Goal: Find specific page/section: Find specific page/section

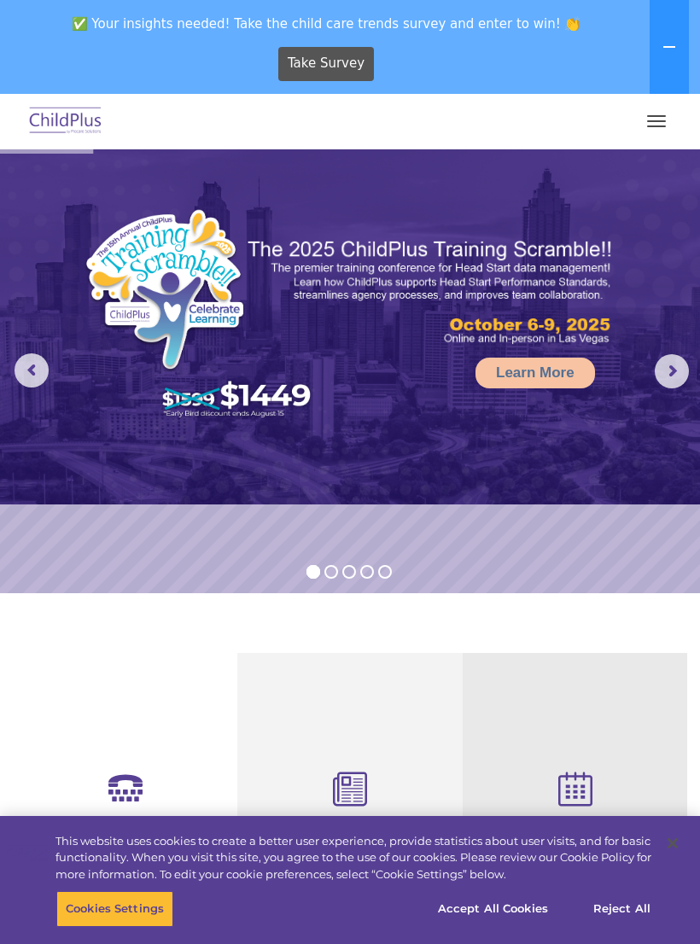
select select "MEDIUM"
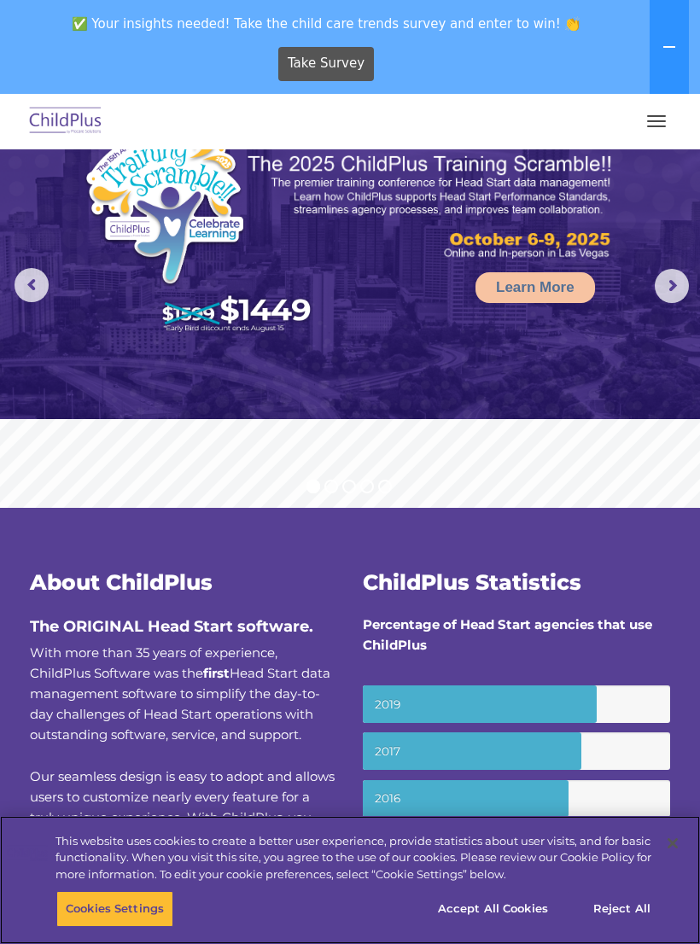
click at [644, 117] on button "button" at bounding box center [657, 121] width 36 height 27
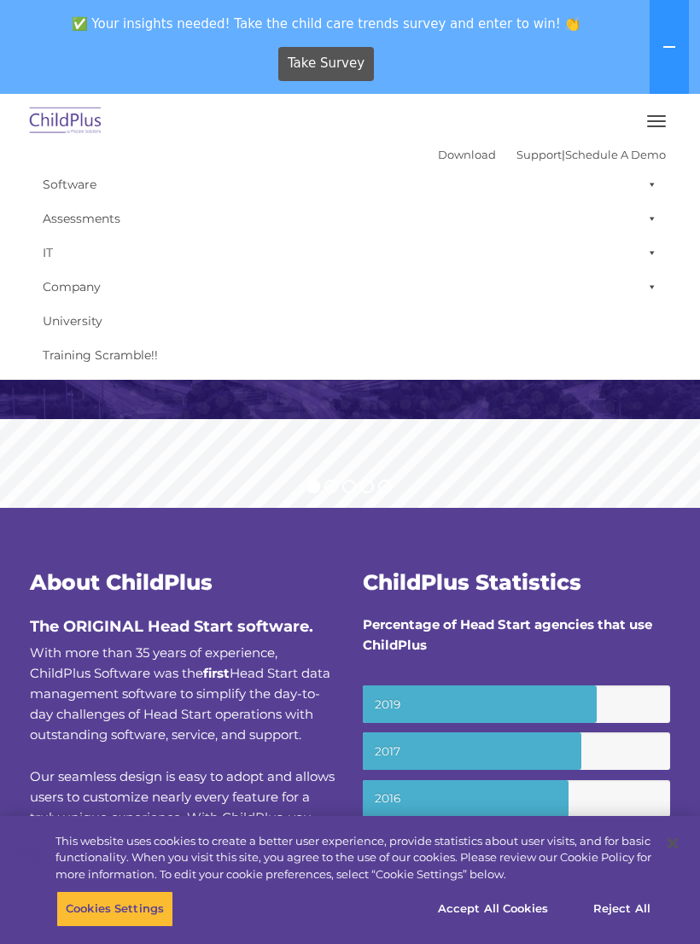
click at [86, 464] on rs-slide "Learn More" at bounding box center [350, 286] width 700 height 444
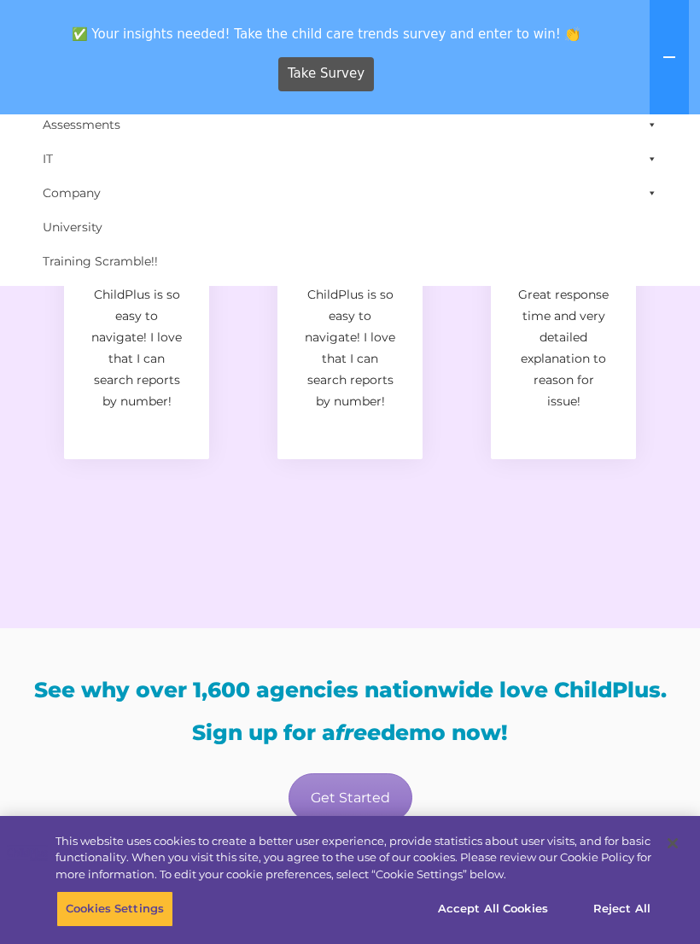
scroll to position [2645, 0]
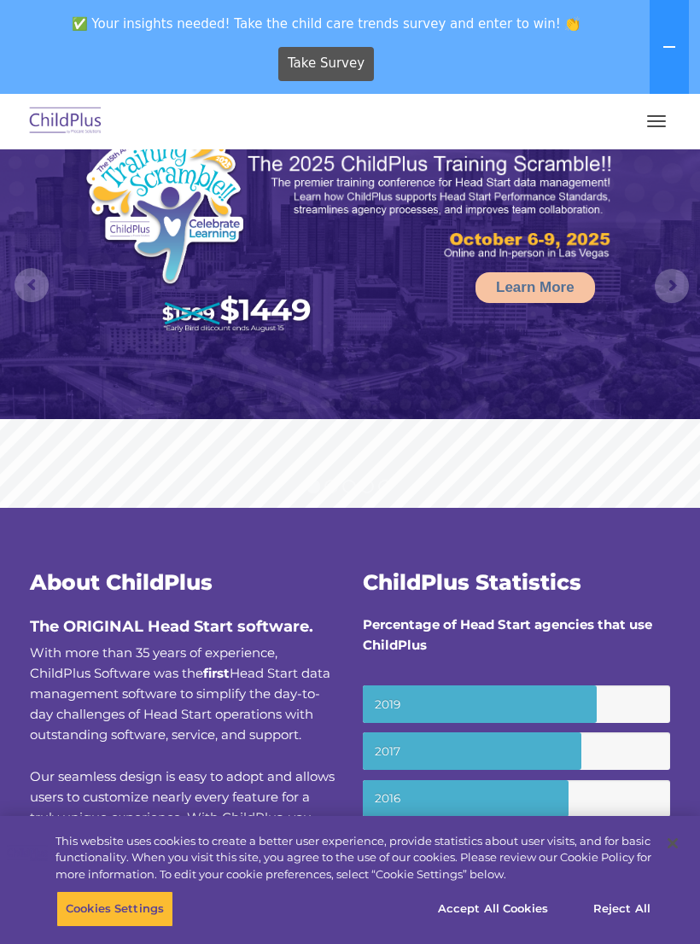
click at [645, 125] on button "button" at bounding box center [657, 121] width 36 height 27
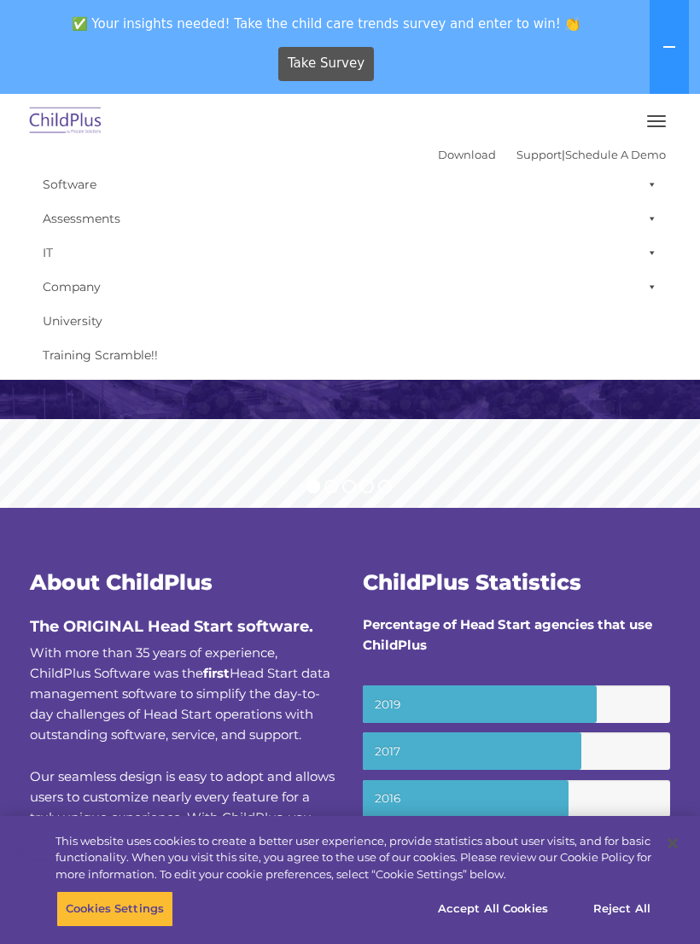
click at [148, 394] on img at bounding box center [350, 241] width 700 height 355
click at [170, 452] on rs-slide "Learn More" at bounding box center [350, 286] width 700 height 444
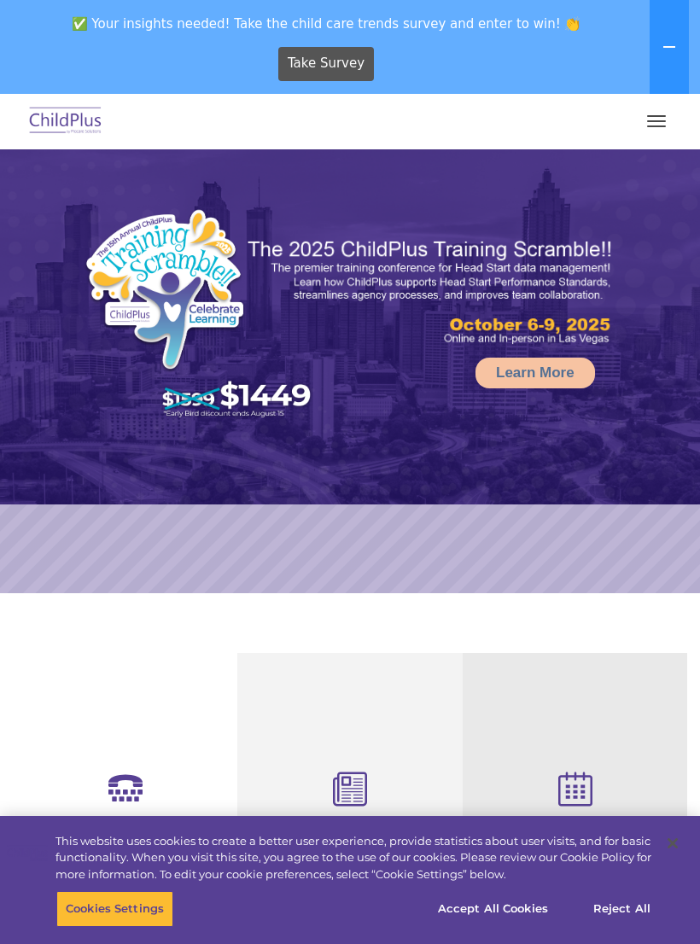
select select "MEDIUM"
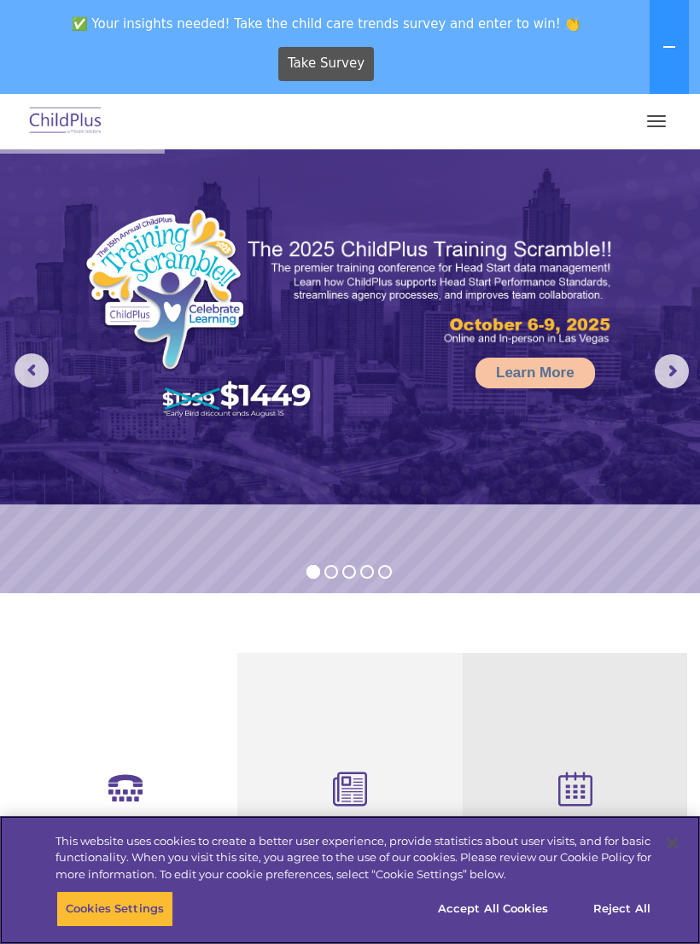
click at [468, 902] on button "Accept All Cookies" at bounding box center [493, 909] width 129 height 36
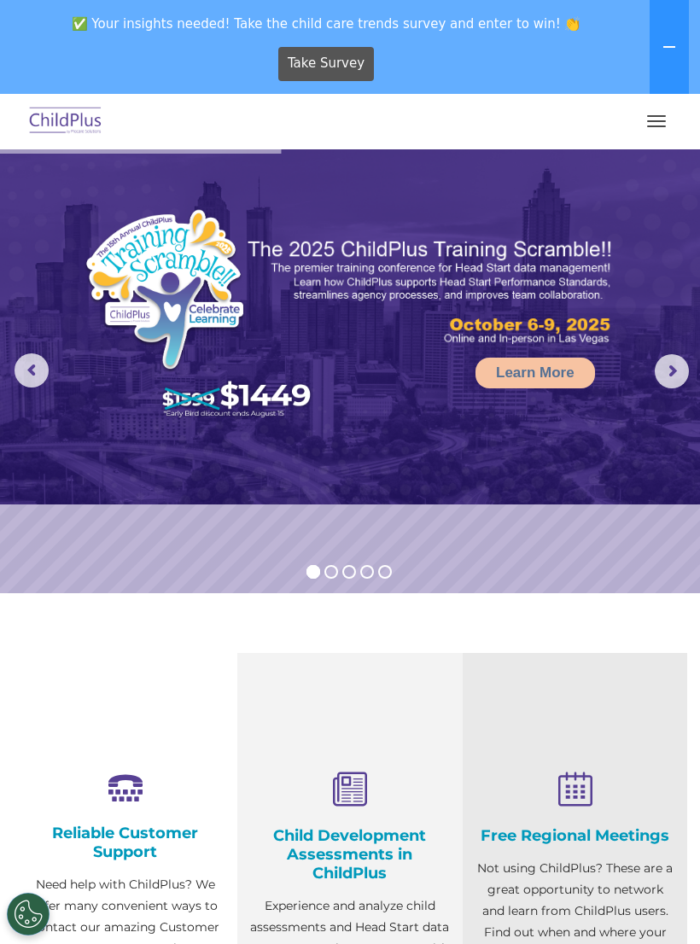
click at [652, 114] on button "button" at bounding box center [657, 121] width 36 height 27
select select "MEDIUM"
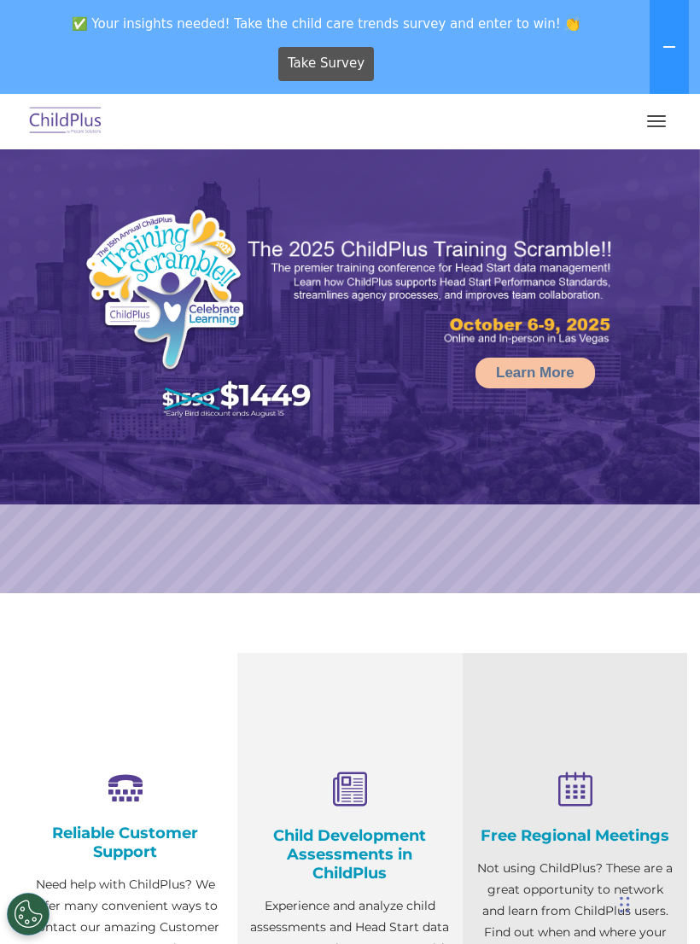
select select "MEDIUM"
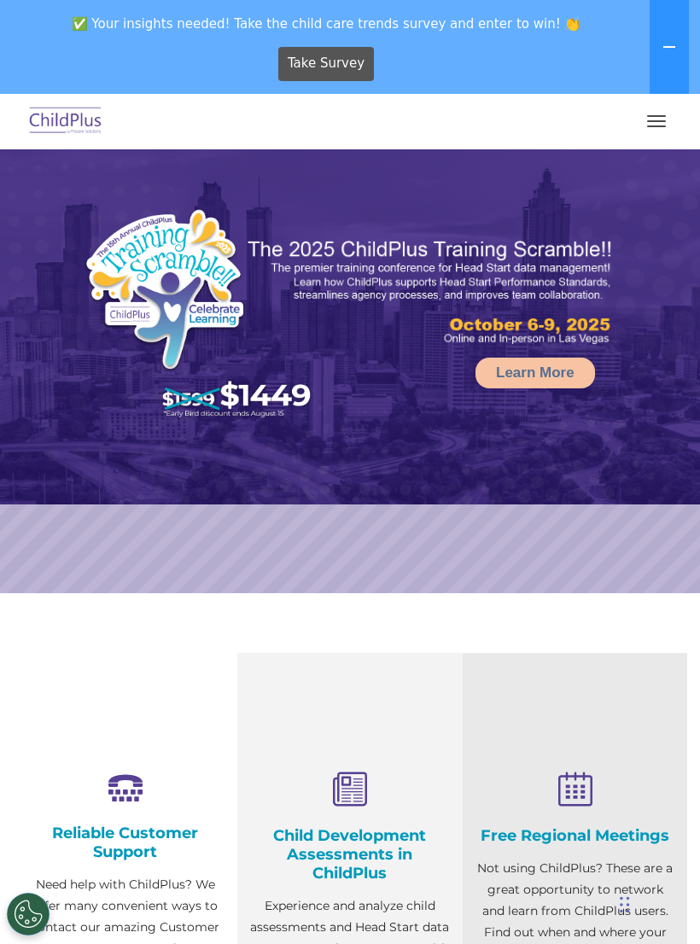
select select "MEDIUM"
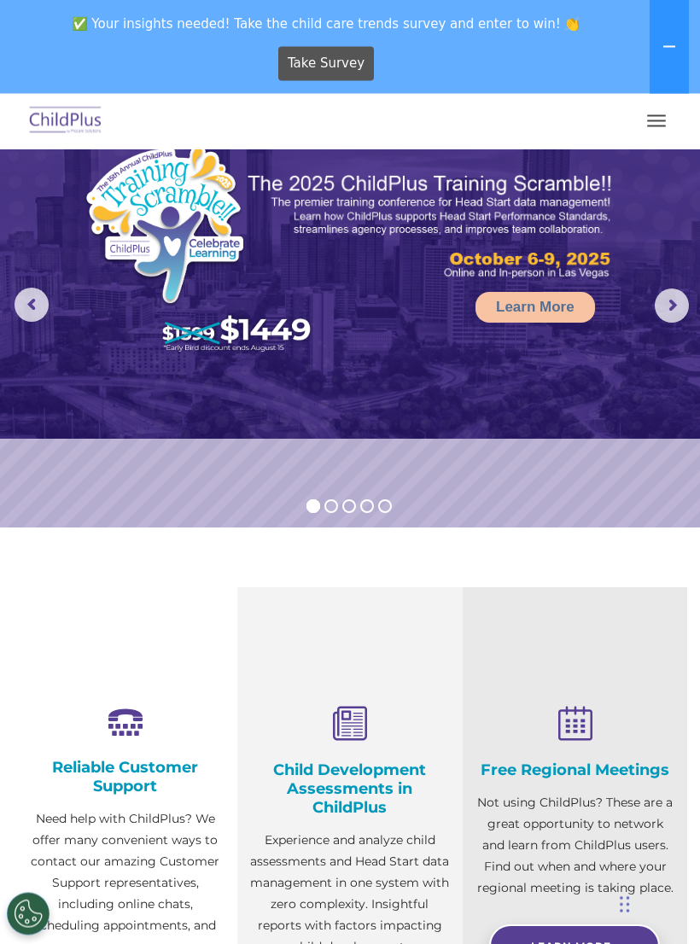
scroll to position [78, 0]
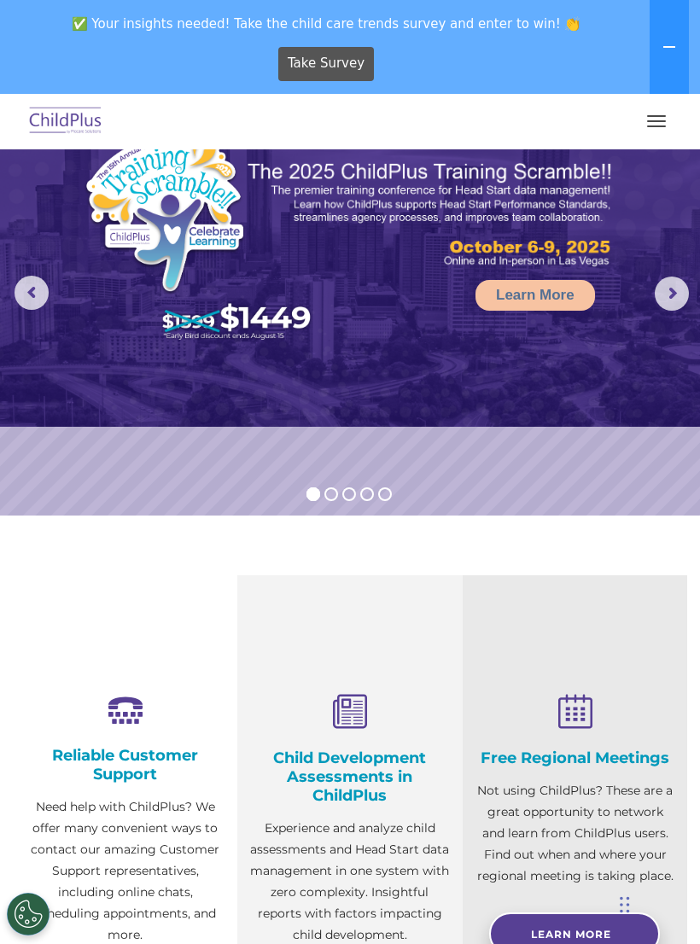
click at [665, 118] on button "button" at bounding box center [657, 121] width 36 height 27
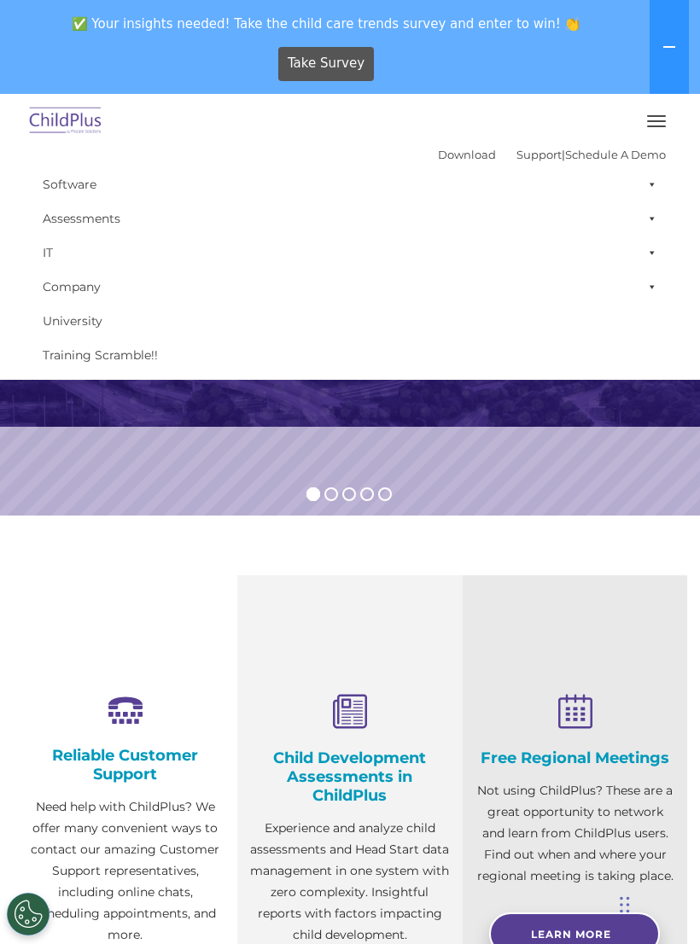
click at [176, 475] on rs-slide "Learn More" at bounding box center [350, 294] width 700 height 444
click at [140, 530] on section "Reliable Customer Support Need help with ChildPlus? We offer many convenient wa…" at bounding box center [350, 838] width 700 height 644
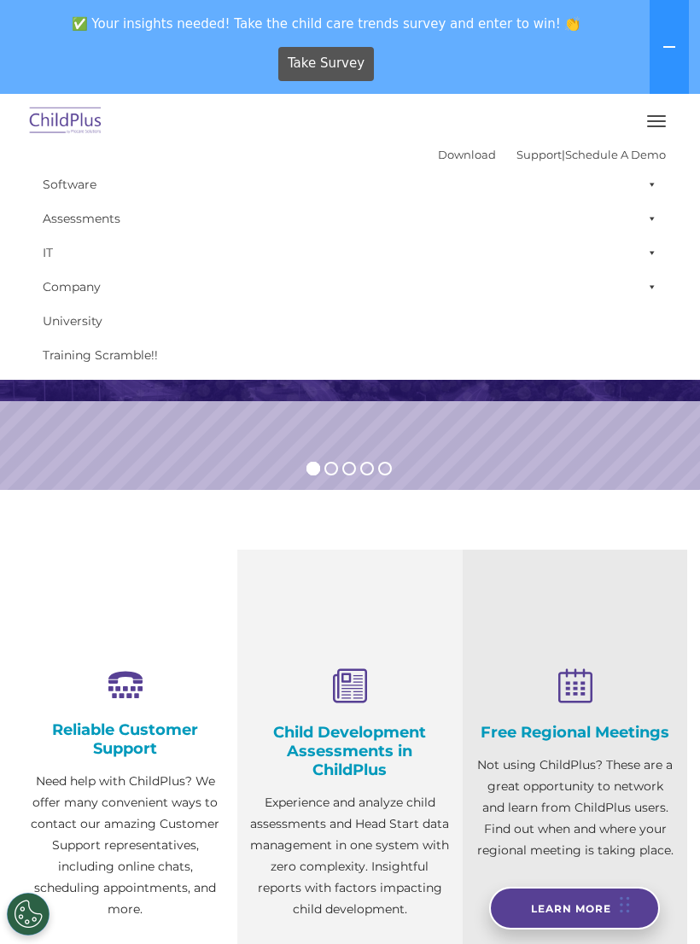
scroll to position [104, 0]
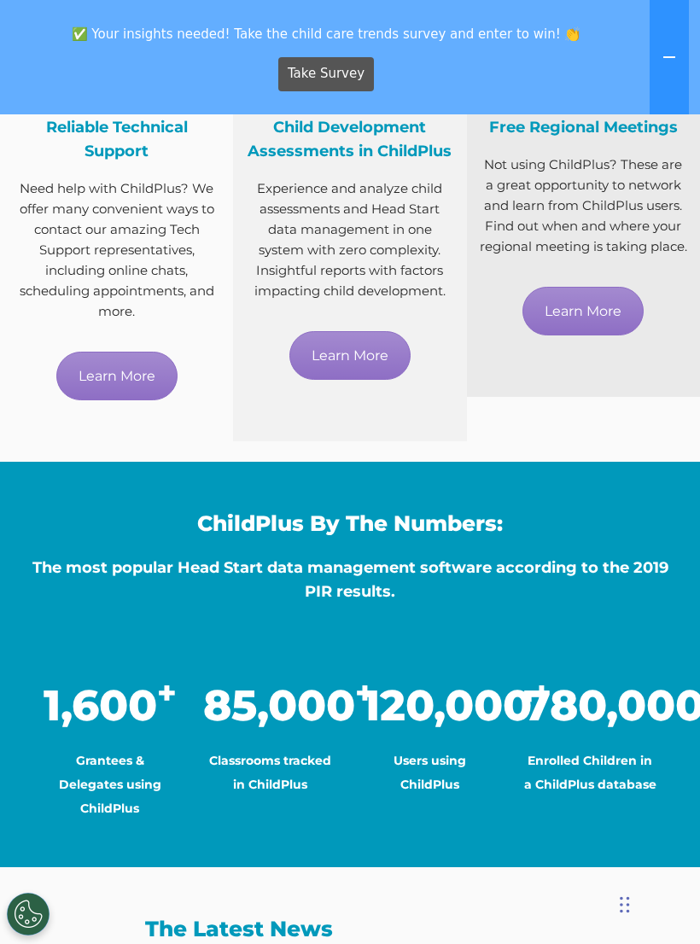
scroll to position [936, 0]
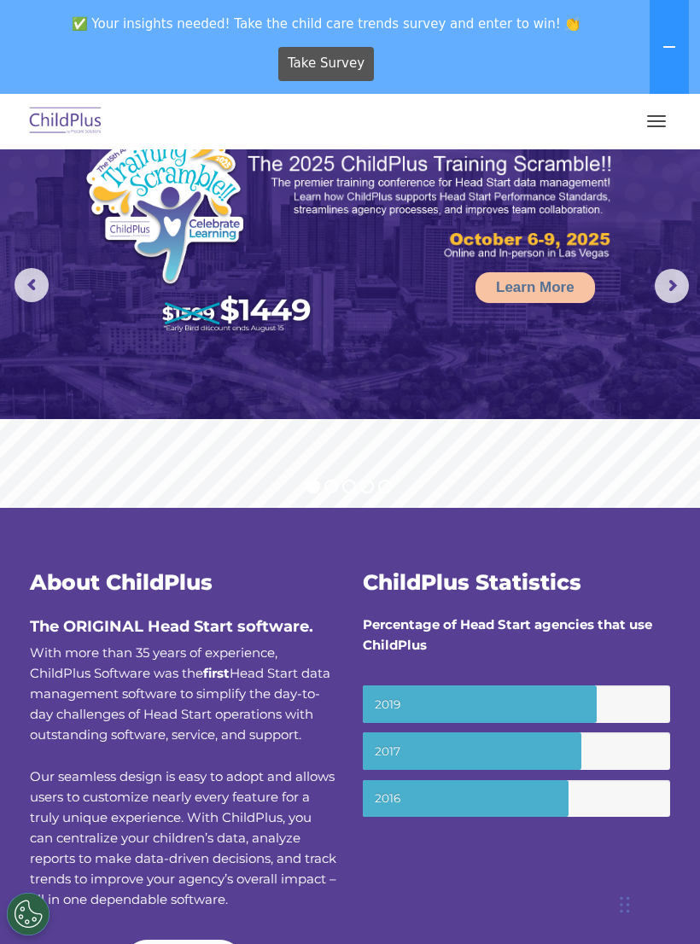
click at [57, 102] on img at bounding box center [66, 122] width 80 height 40
click at [55, 112] on img at bounding box center [66, 122] width 80 height 40
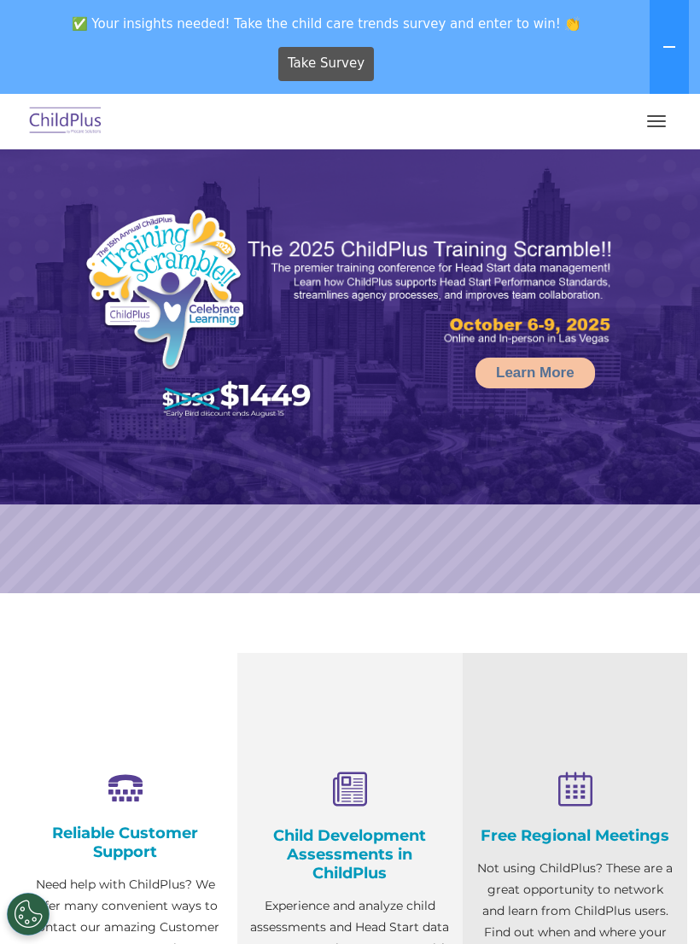
select select "MEDIUM"
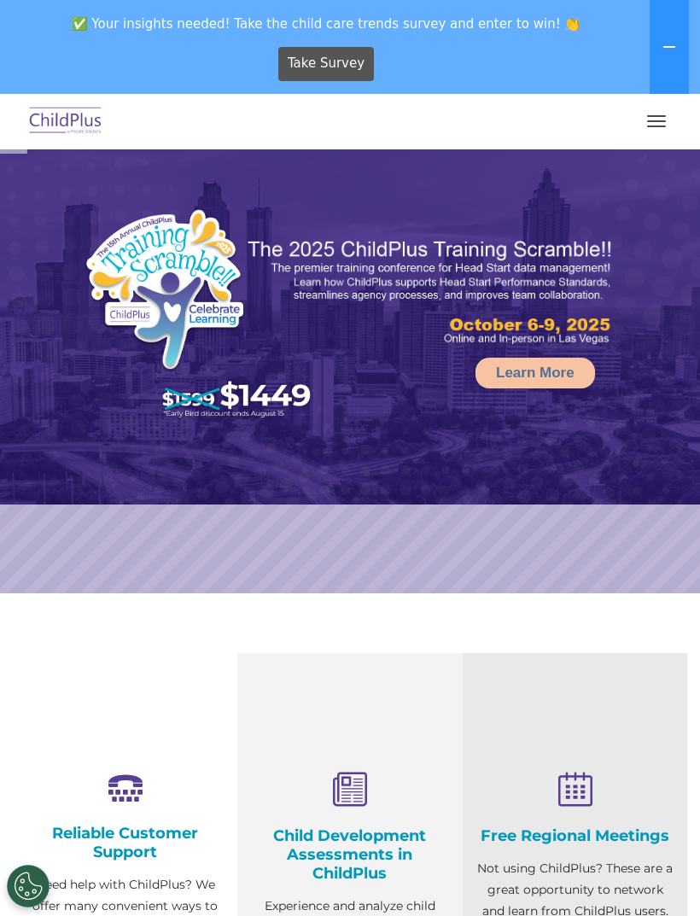
select select "MEDIUM"
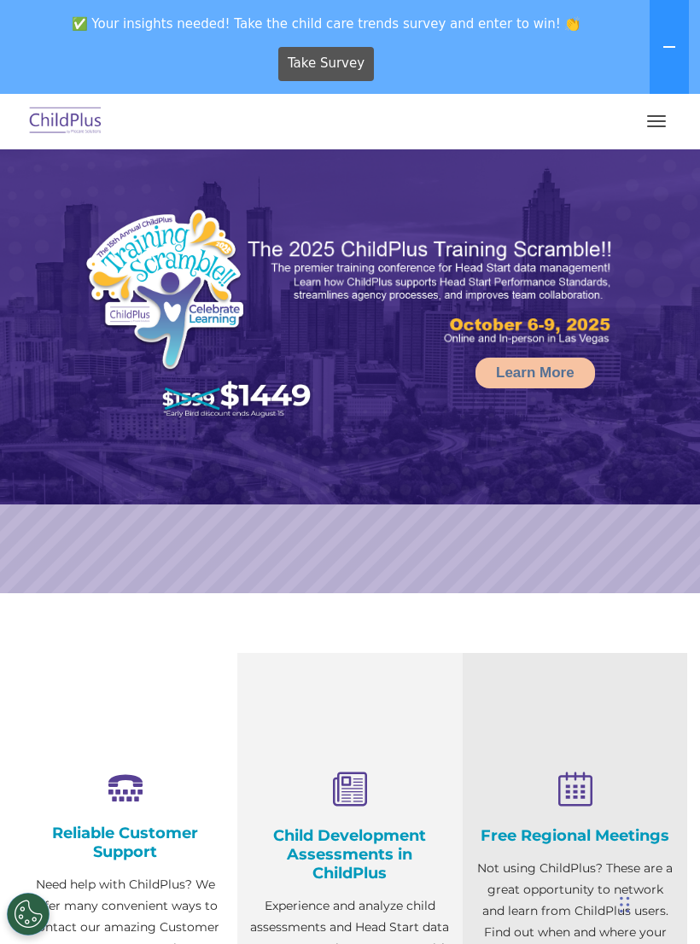
select select "MEDIUM"
